Goal: Find specific page/section: Find specific page/section

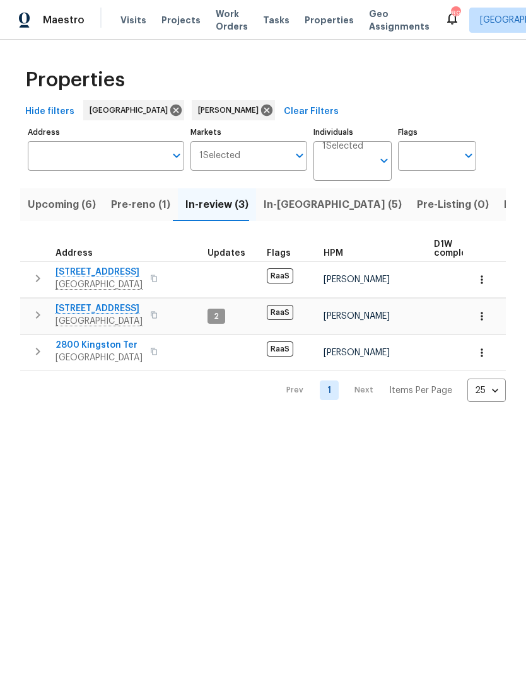
click at [151, 211] on span "Pre-reno (1)" at bounding box center [140, 205] width 59 height 18
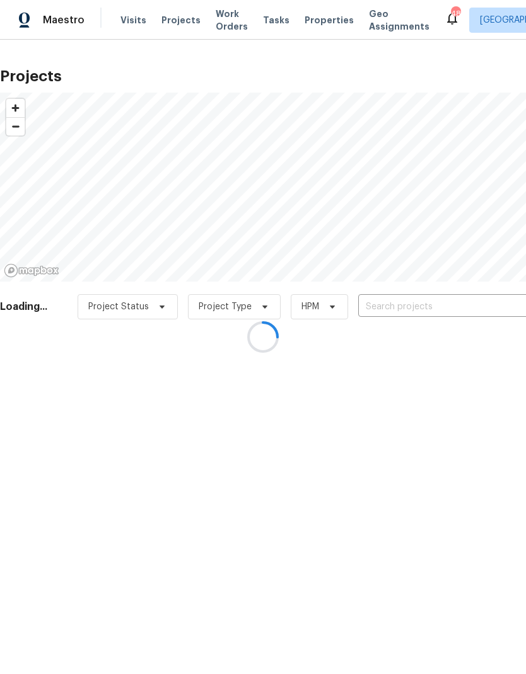
click at [391, 311] on div at bounding box center [263, 337] width 526 height 674
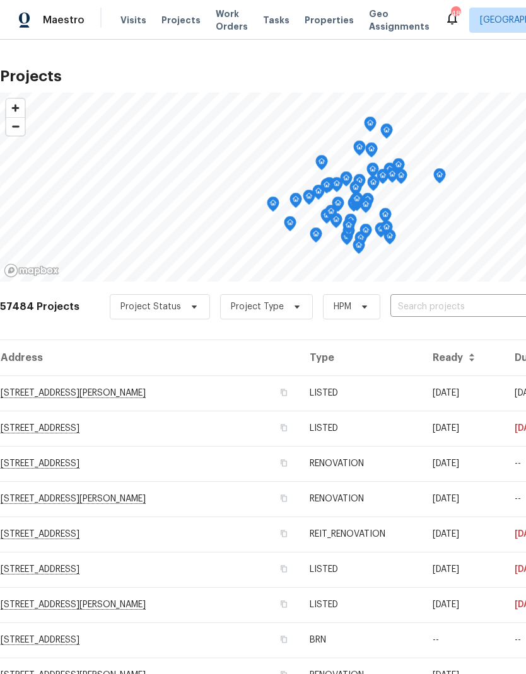
click at [439, 308] on input "text" at bounding box center [462, 308] width 144 height 20
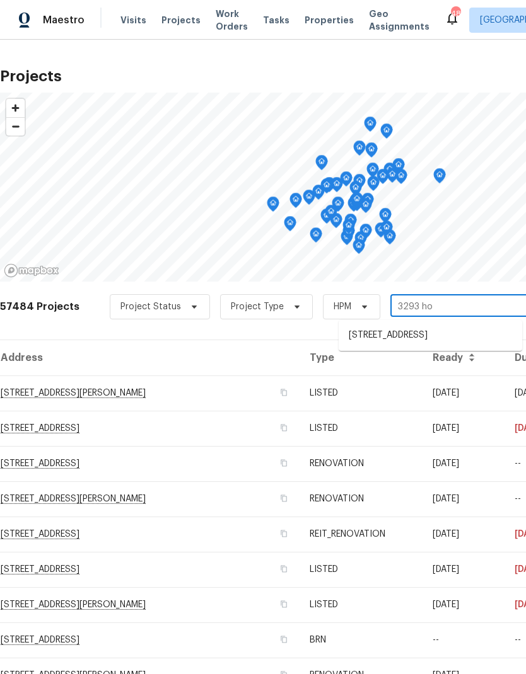
type input "3293 hob"
click at [414, 340] on li "3293 Hobart Dr NW, Atlanta, GA 30318" at bounding box center [429, 335] width 183 height 21
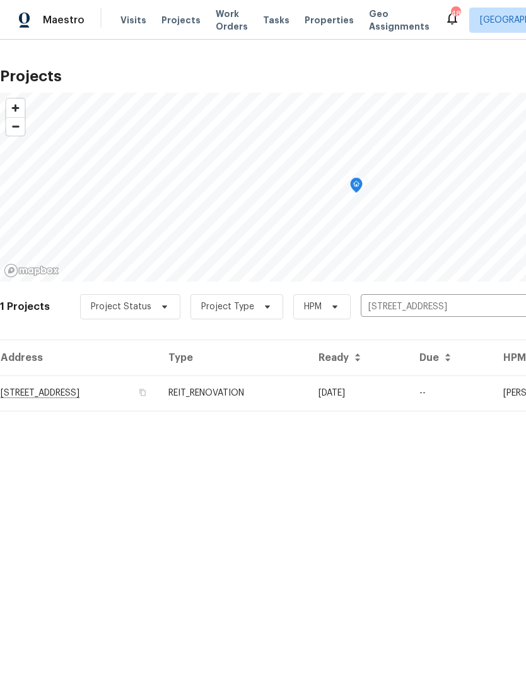
click at [59, 395] on td "3293 Hobart Dr NW, Atlanta, GA 30318" at bounding box center [79, 393] width 158 height 35
